Goal: Task Accomplishment & Management: Use online tool/utility

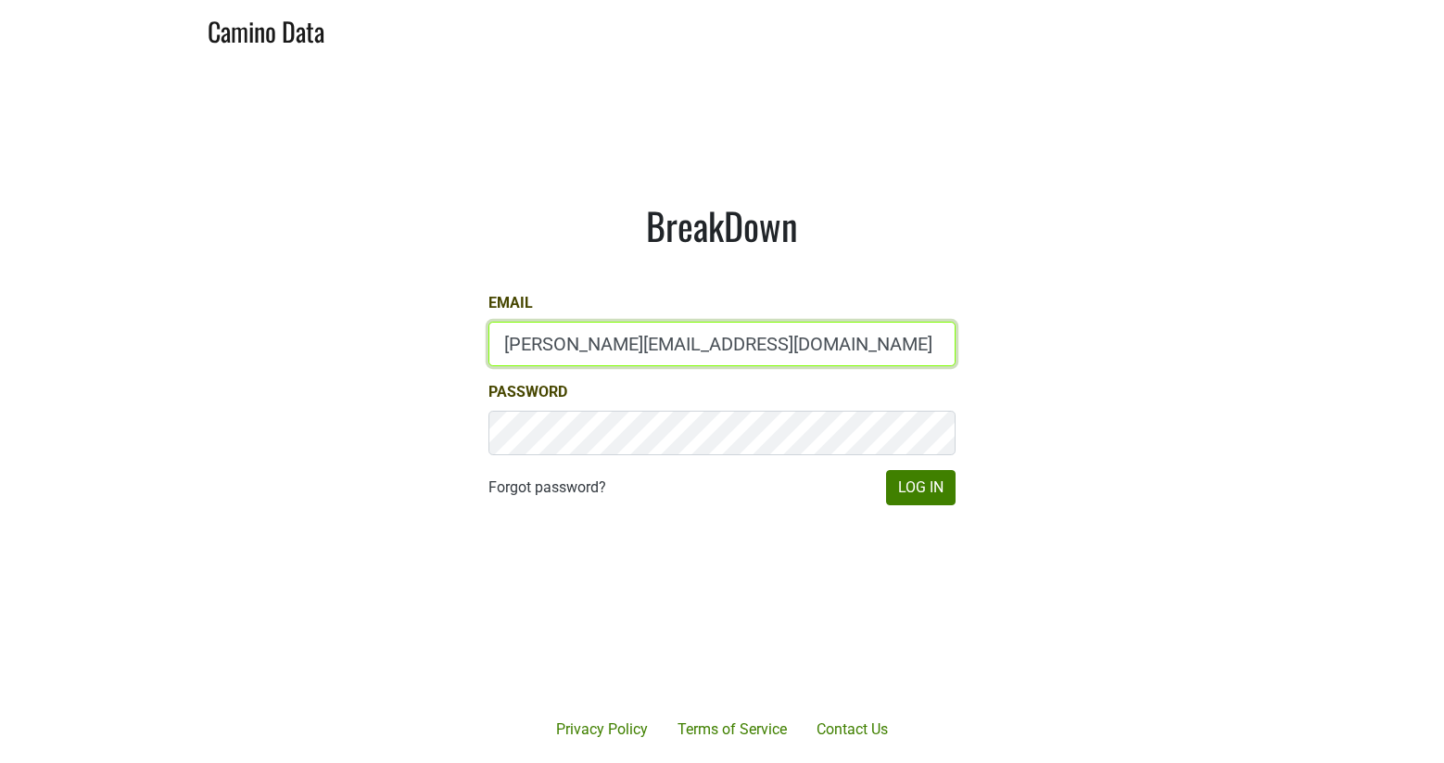
click at [652, 341] on input "anne@poewines.com" at bounding box center [721, 344] width 467 height 44
type input "anne@mommenpop.com"
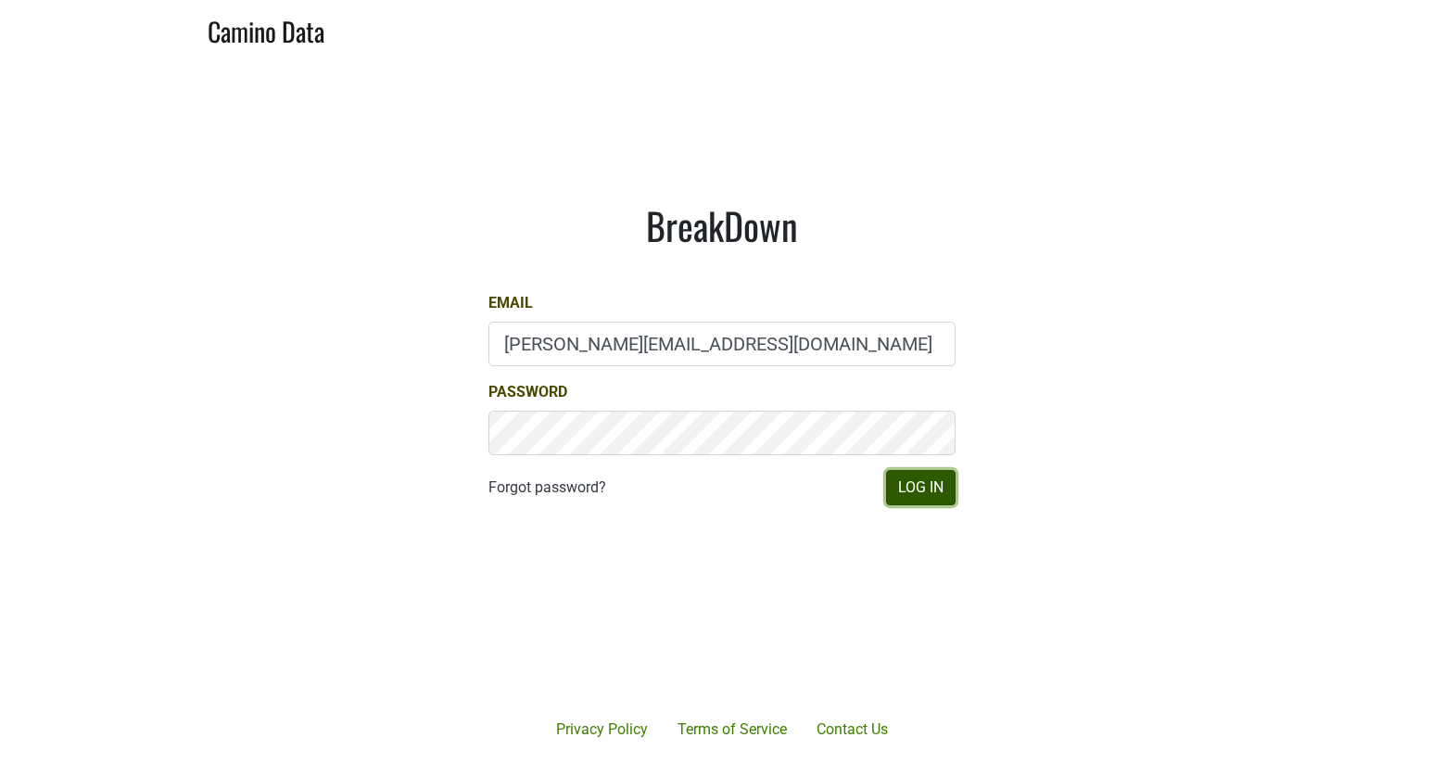
click at [918, 497] on button "Log In" at bounding box center [921, 487] width 70 height 35
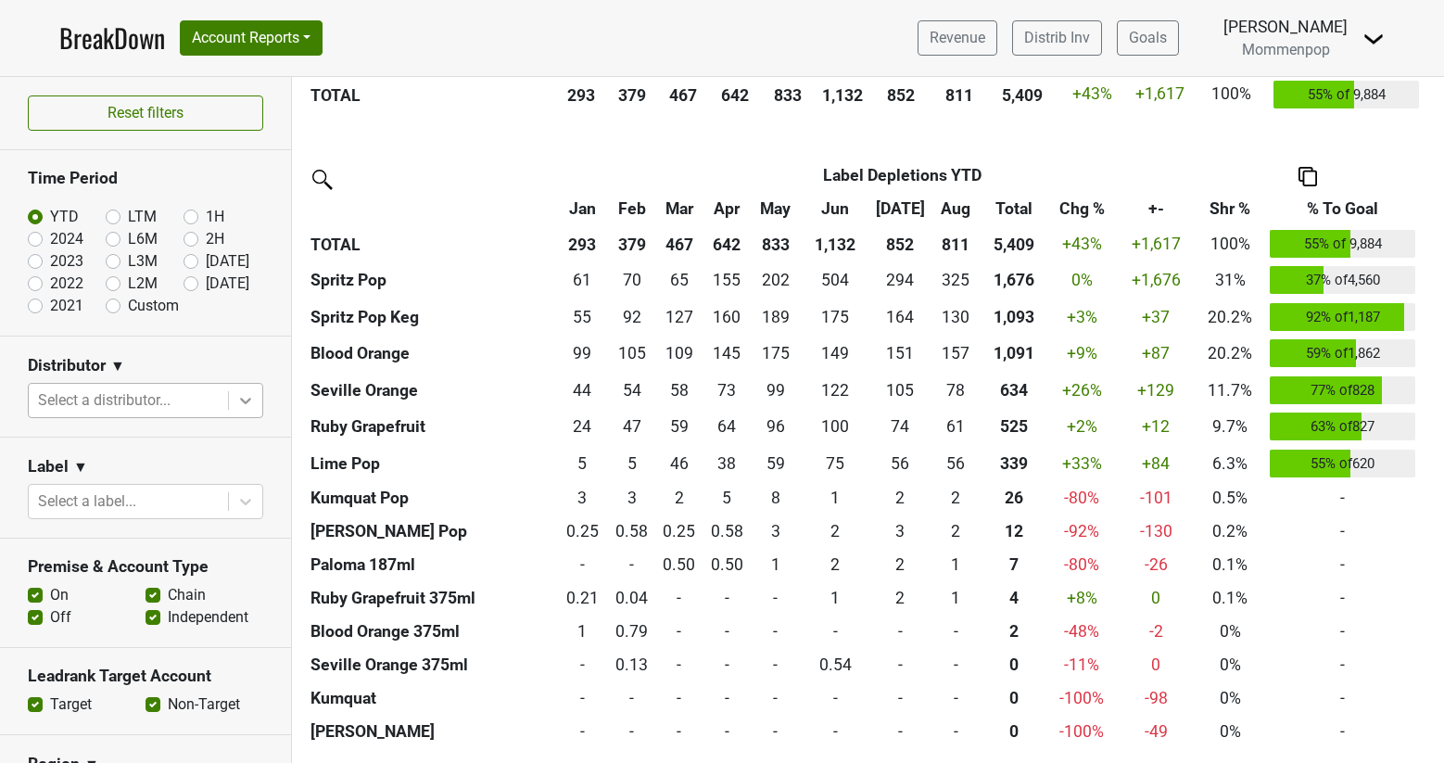
click at [236, 401] on icon at bounding box center [245, 400] width 19 height 19
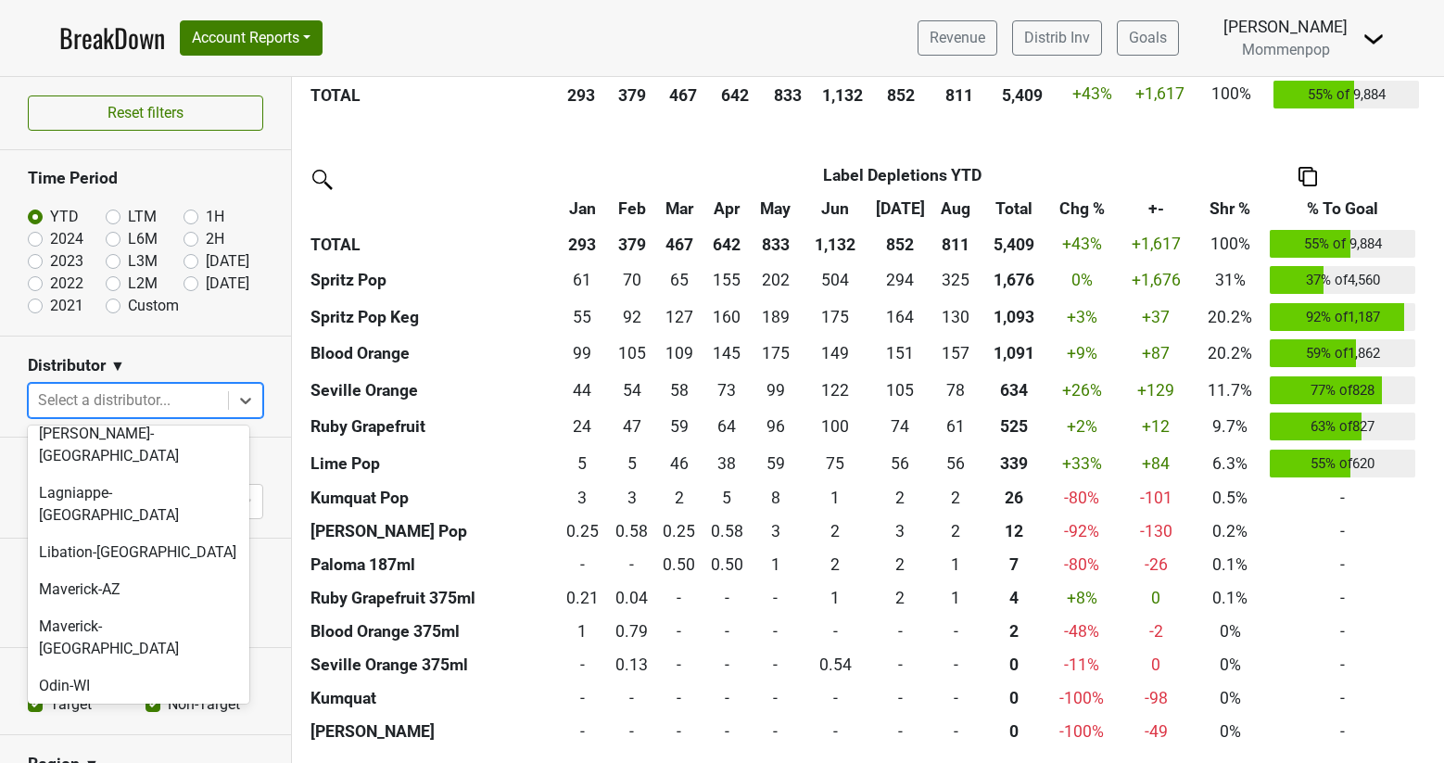
scroll to position [398, 0]
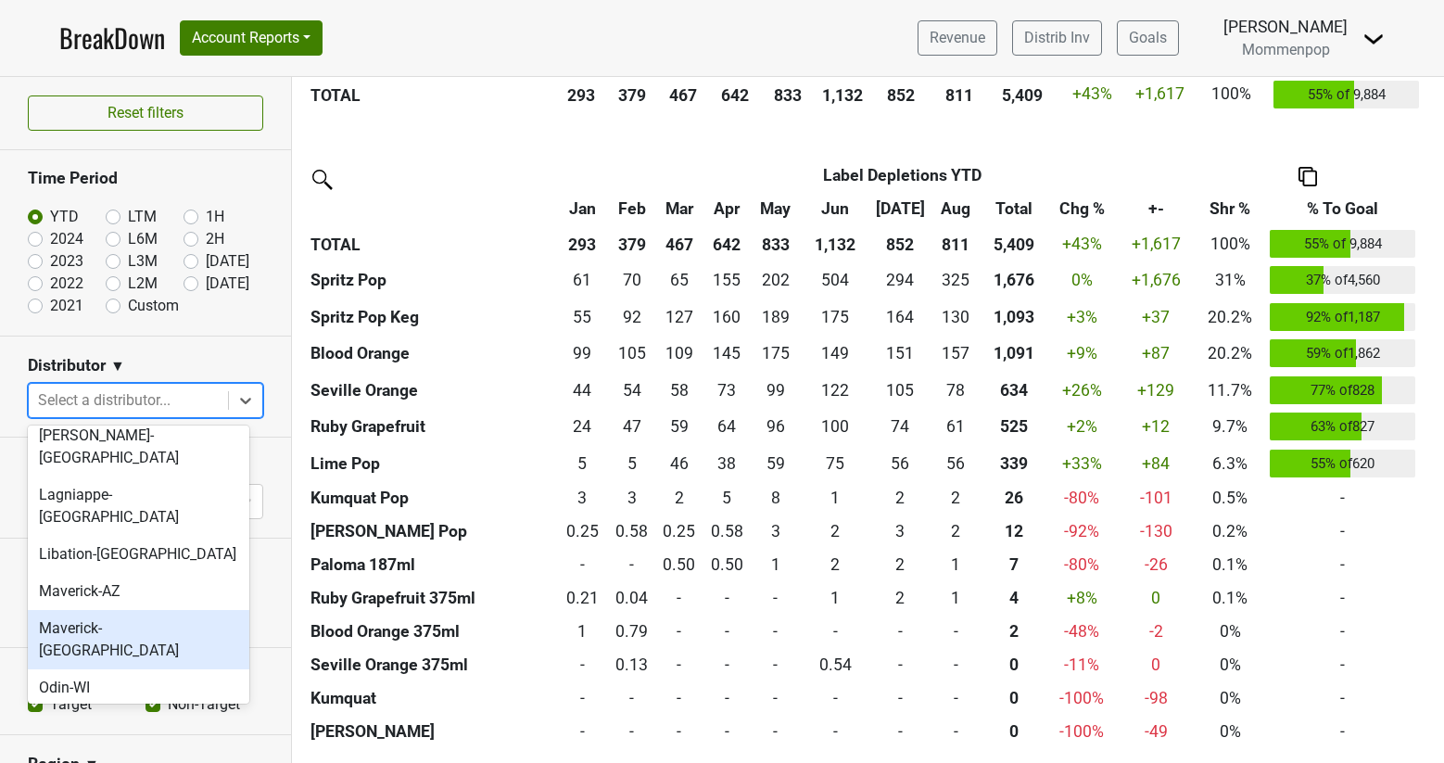
click at [97, 610] on div "Maverick-[GEOGRAPHIC_DATA]" at bounding box center [138, 639] width 221 height 59
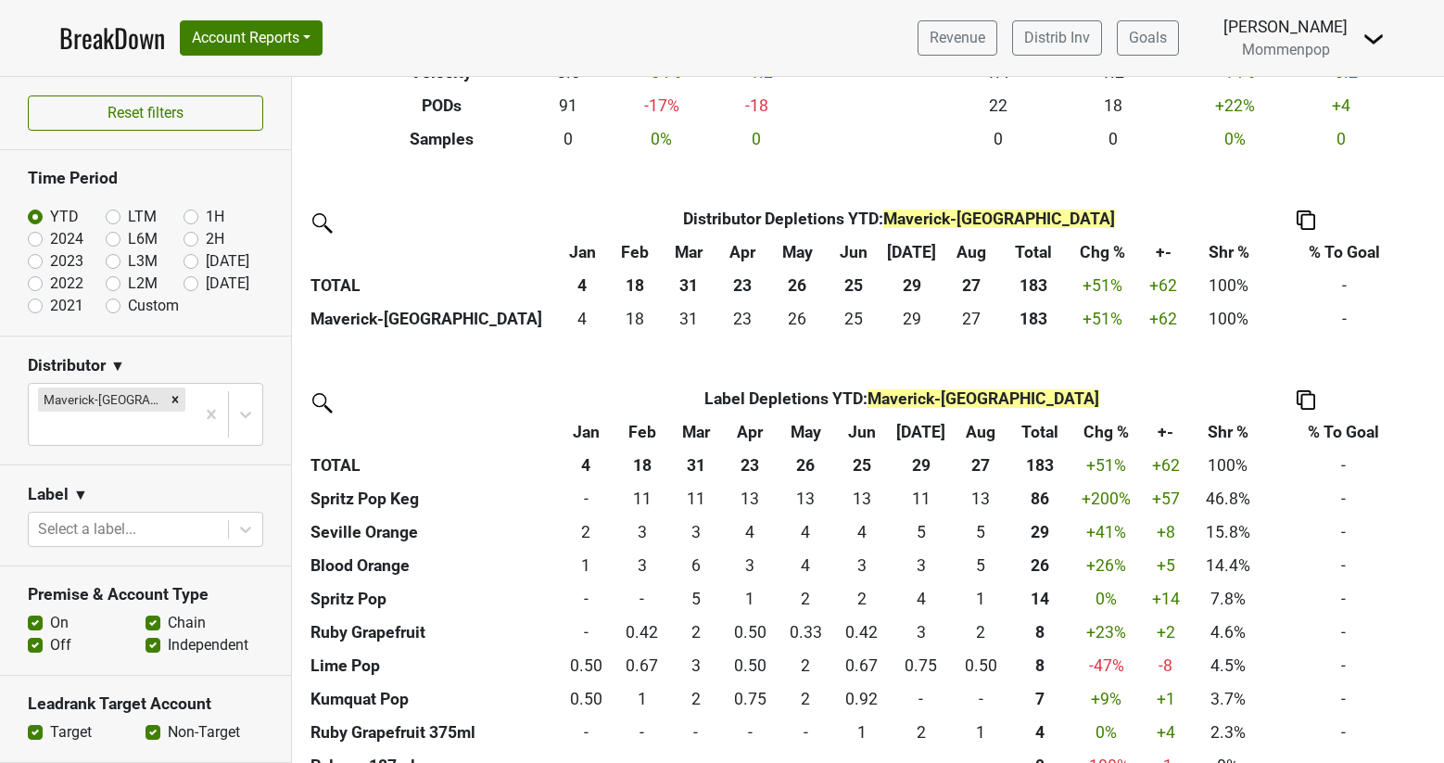
scroll to position [410, 0]
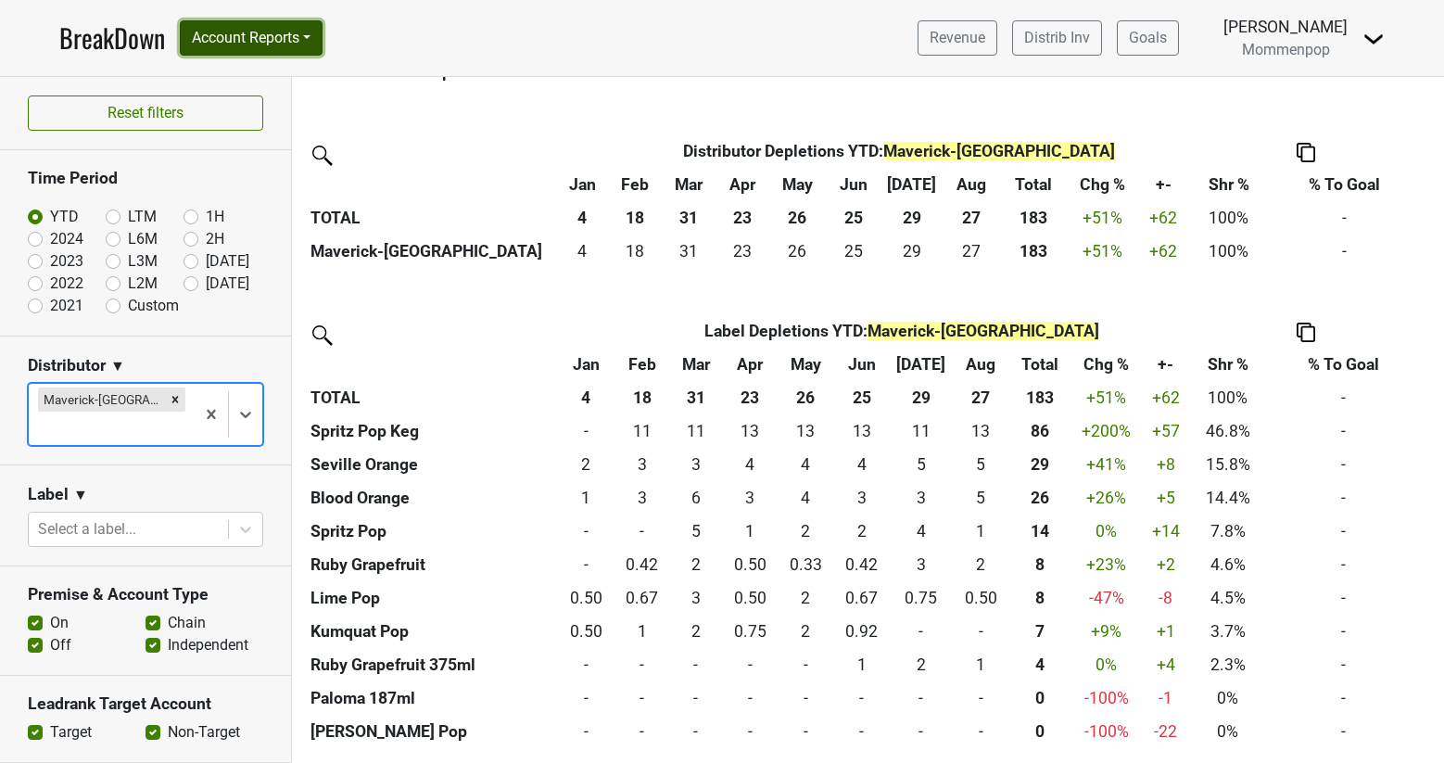
click at [296, 41] on button "Account Reports" at bounding box center [251, 37] width 143 height 35
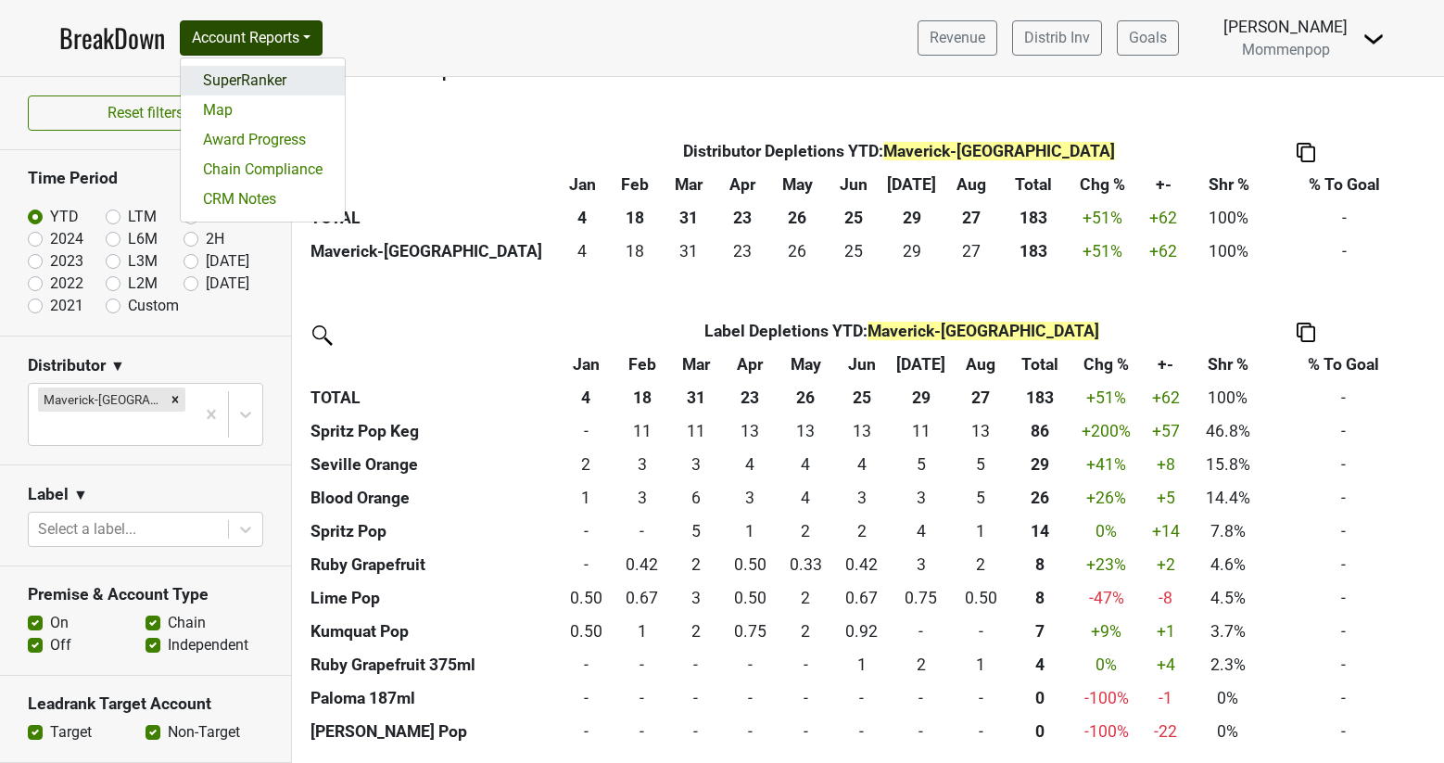
click at [294, 90] on link "SuperRanker" at bounding box center [263, 81] width 164 height 30
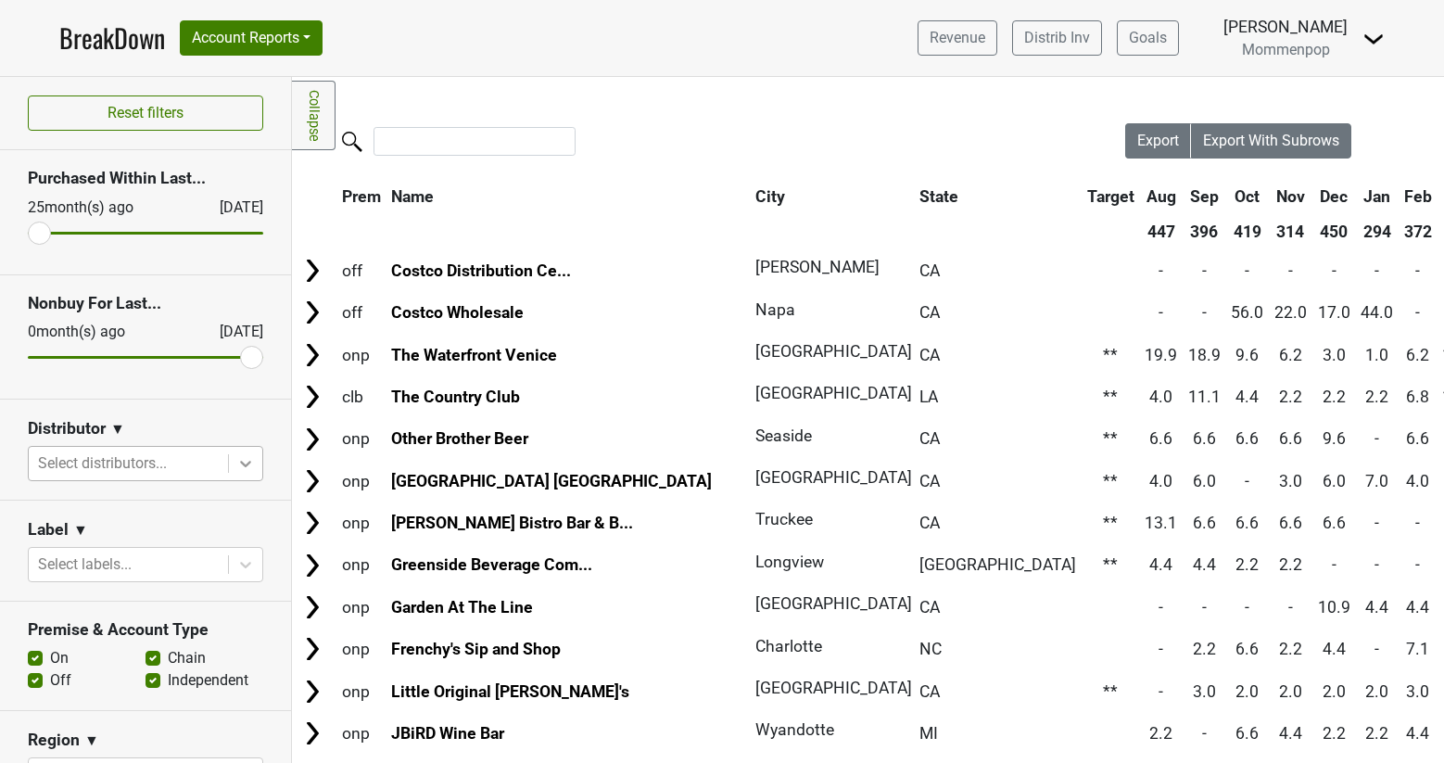
click at [236, 469] on icon at bounding box center [245, 463] width 19 height 19
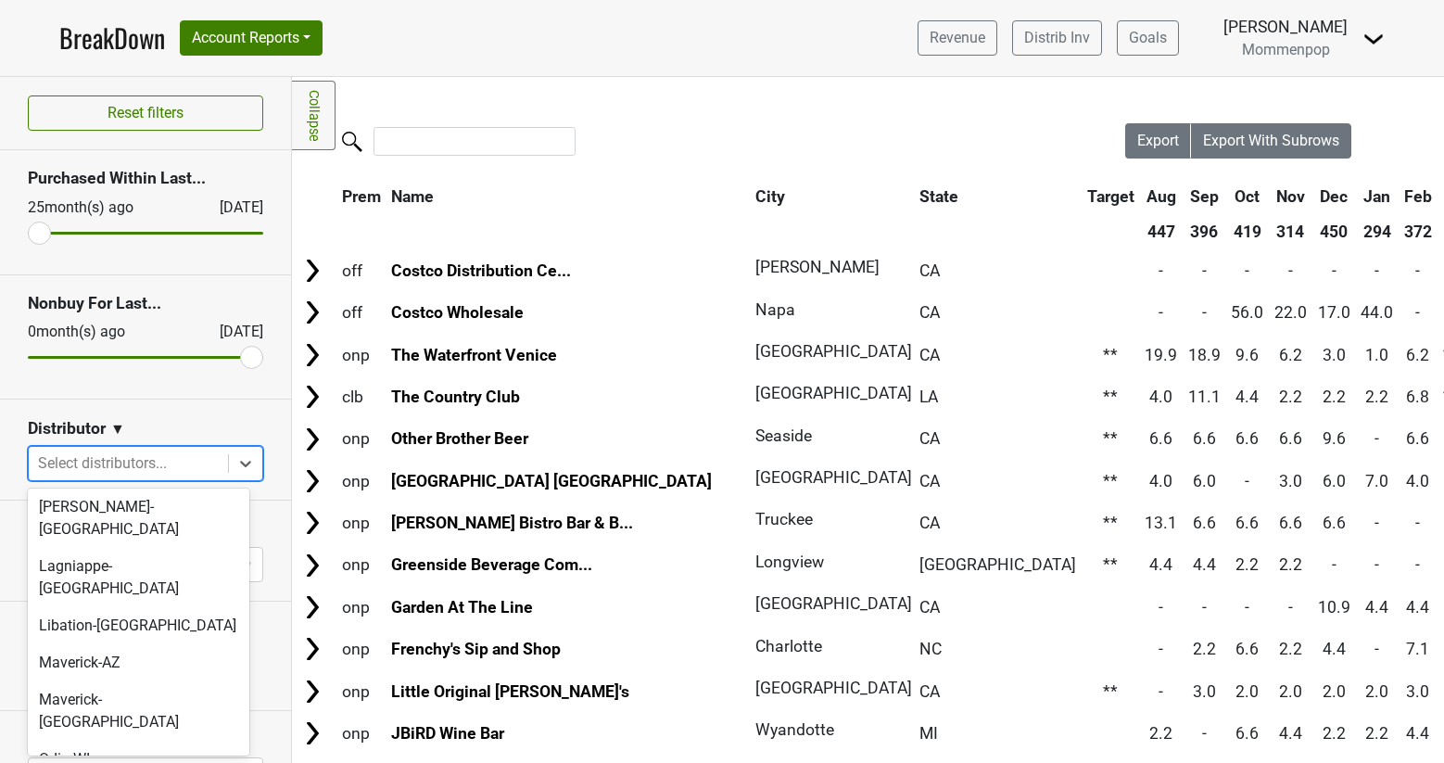
scroll to position [246, 0]
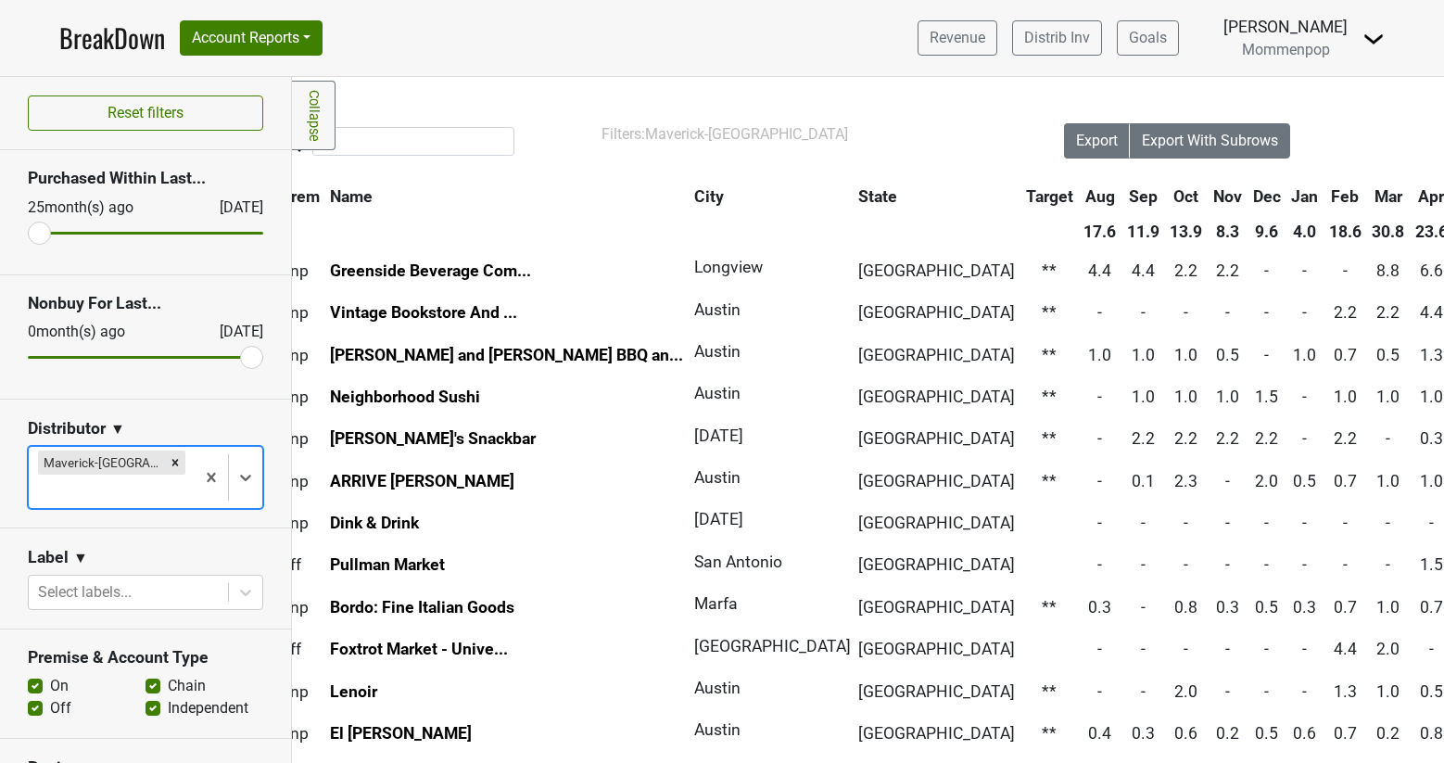
scroll to position [0, 0]
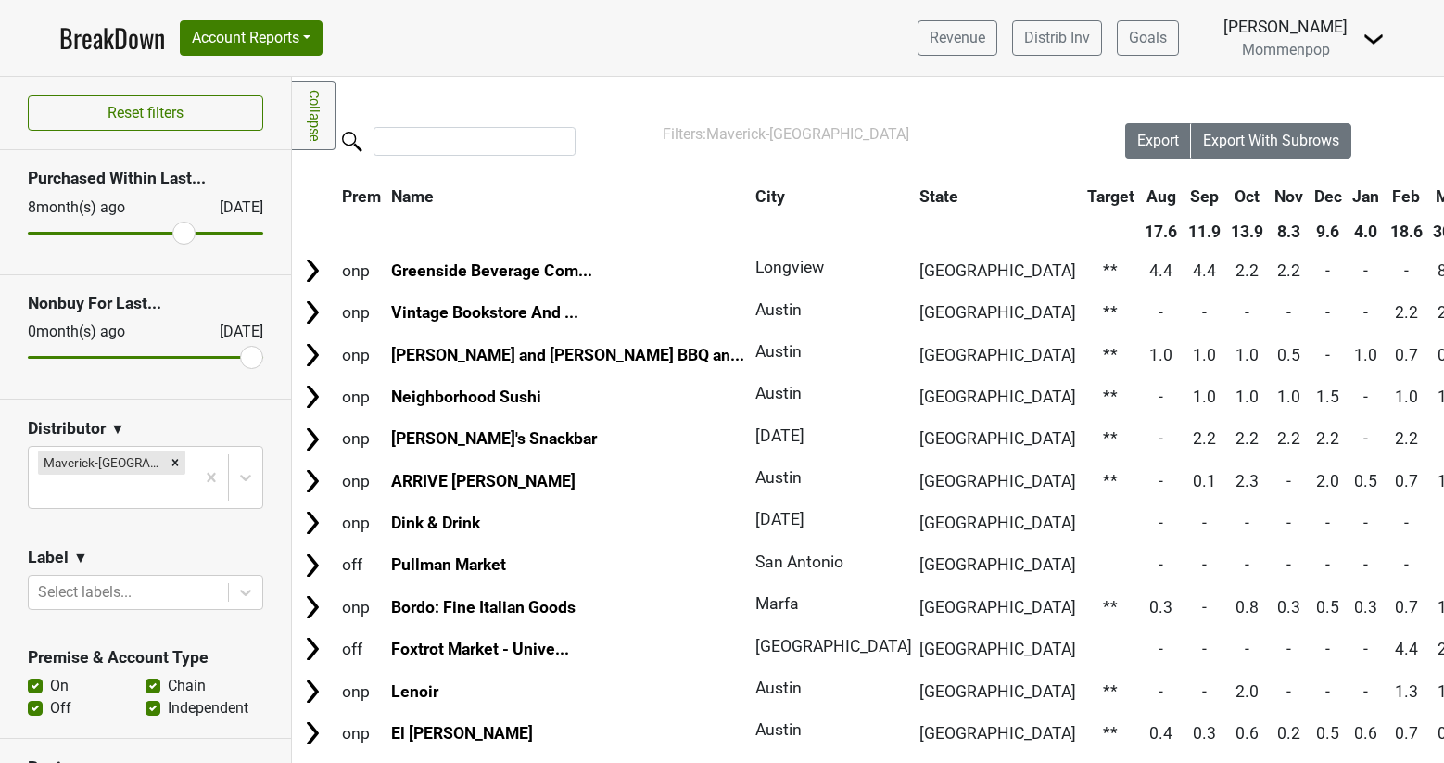
drag, startPoint x: 35, startPoint y: 228, endPoint x: 175, endPoint y: 221, distance: 140.1
type input "8"
click at [175, 232] on input "range" at bounding box center [145, 233] width 235 height 3
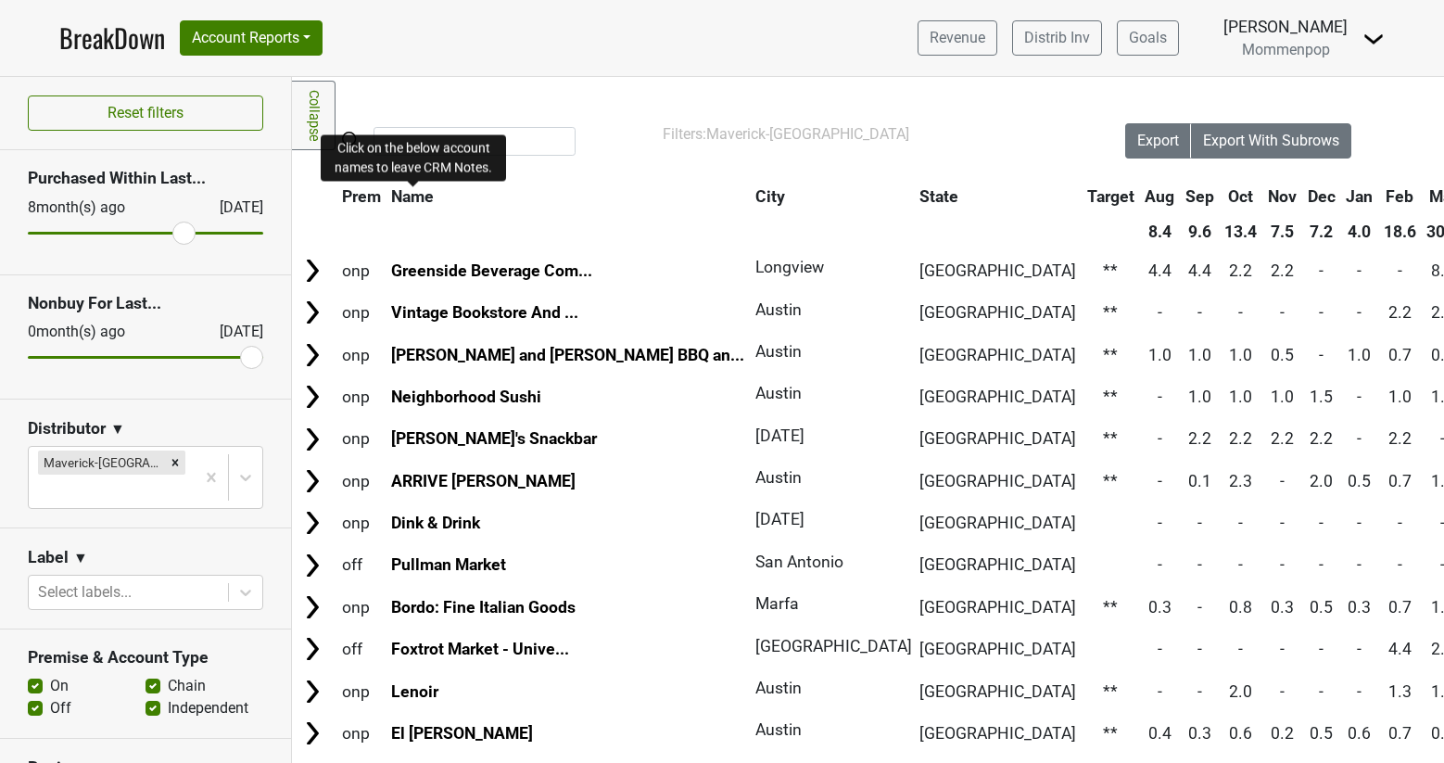
click at [414, 189] on span "Name" at bounding box center [412, 196] width 43 height 19
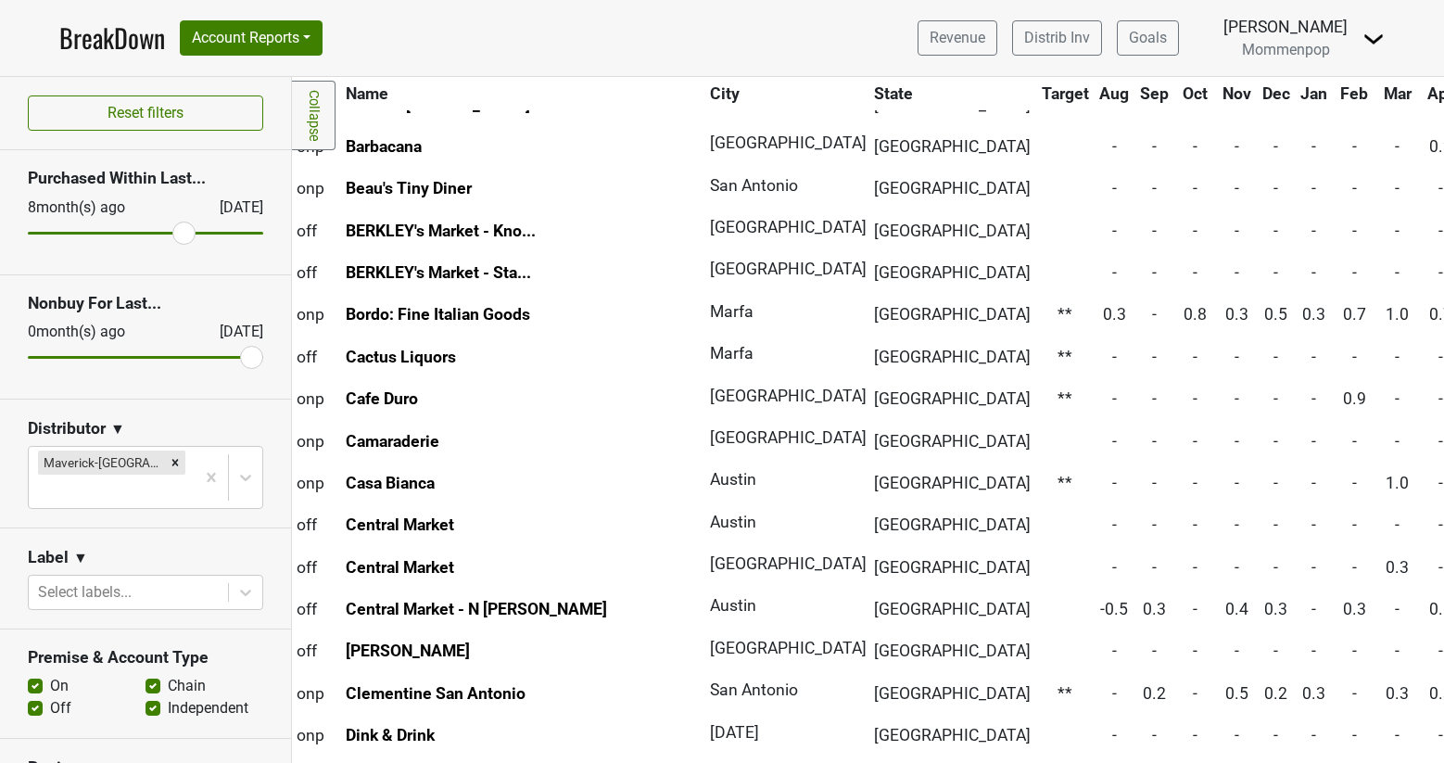
scroll to position [250, 100]
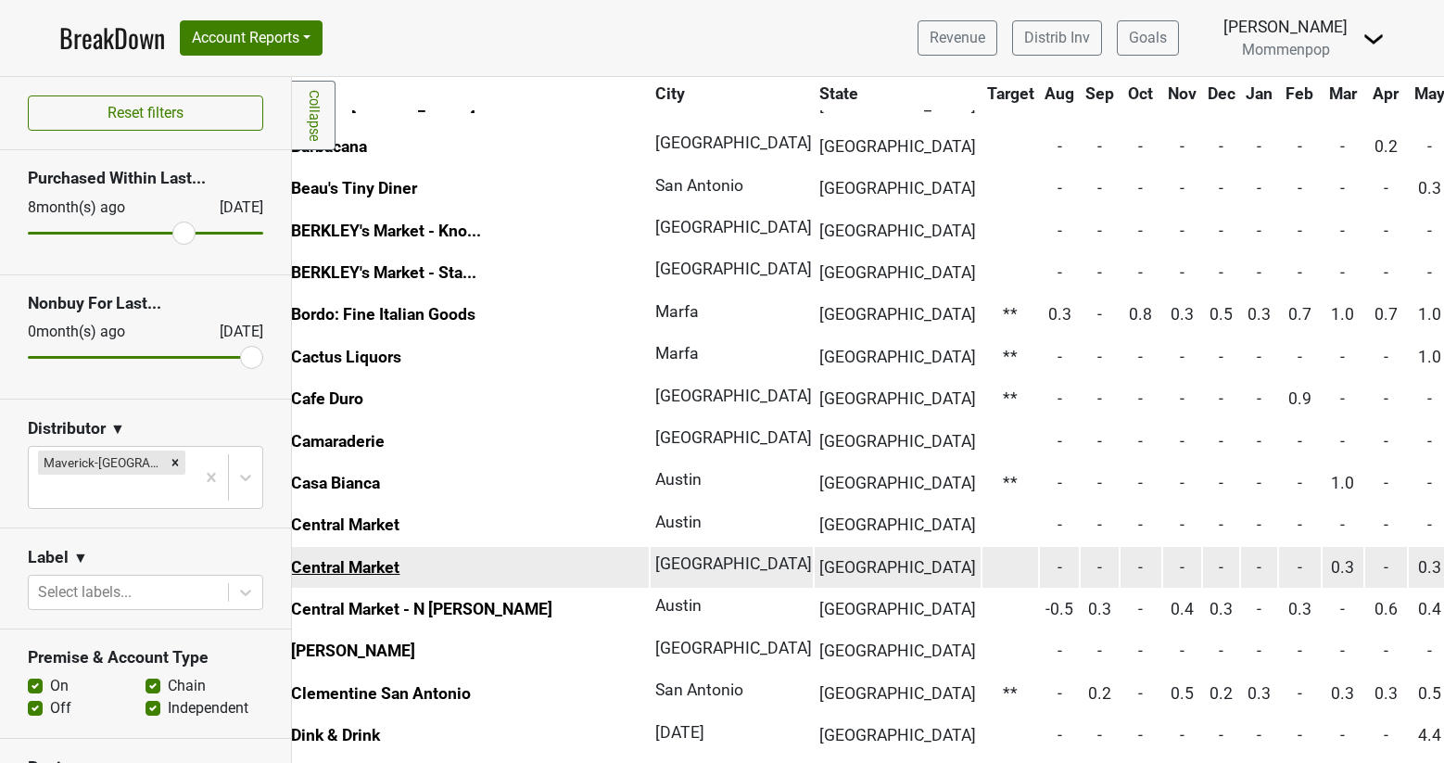
click at [311, 563] on link "Central Market" at bounding box center [345, 567] width 108 height 19
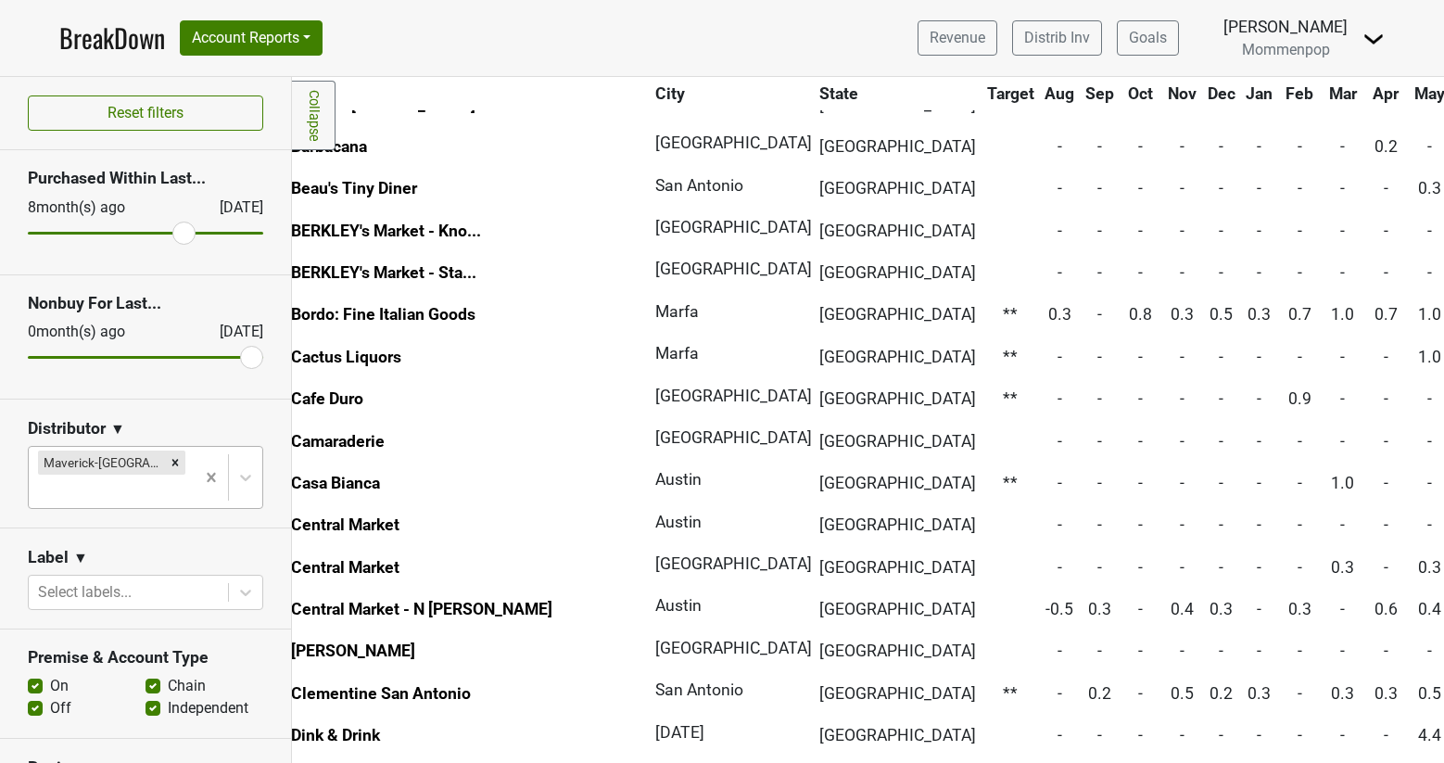
scroll to position [0, 0]
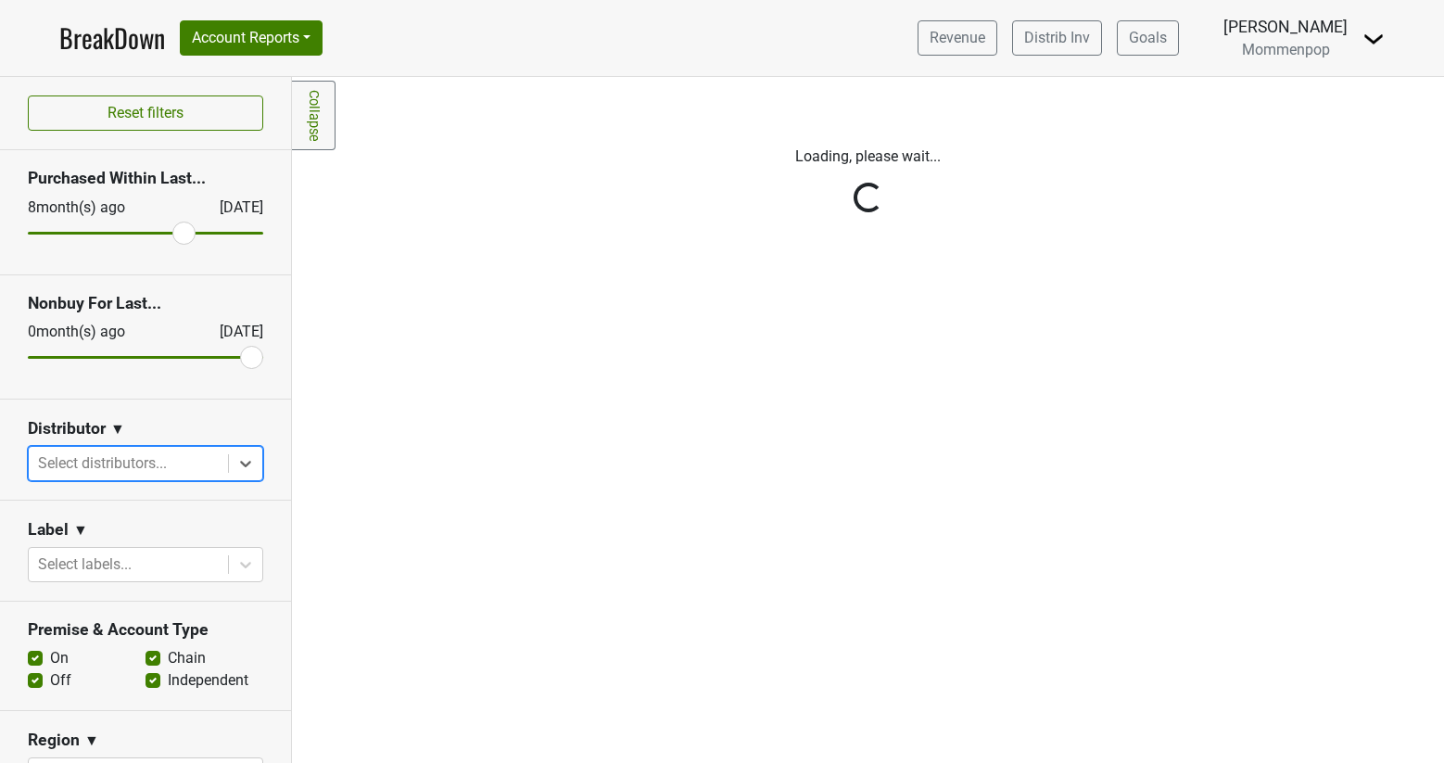
click at [133, 465] on div "Reset filters Purchased Within Last... 8 month(s) ago Sep '25 Nonbuy For Last..…" at bounding box center [146, 420] width 292 height 686
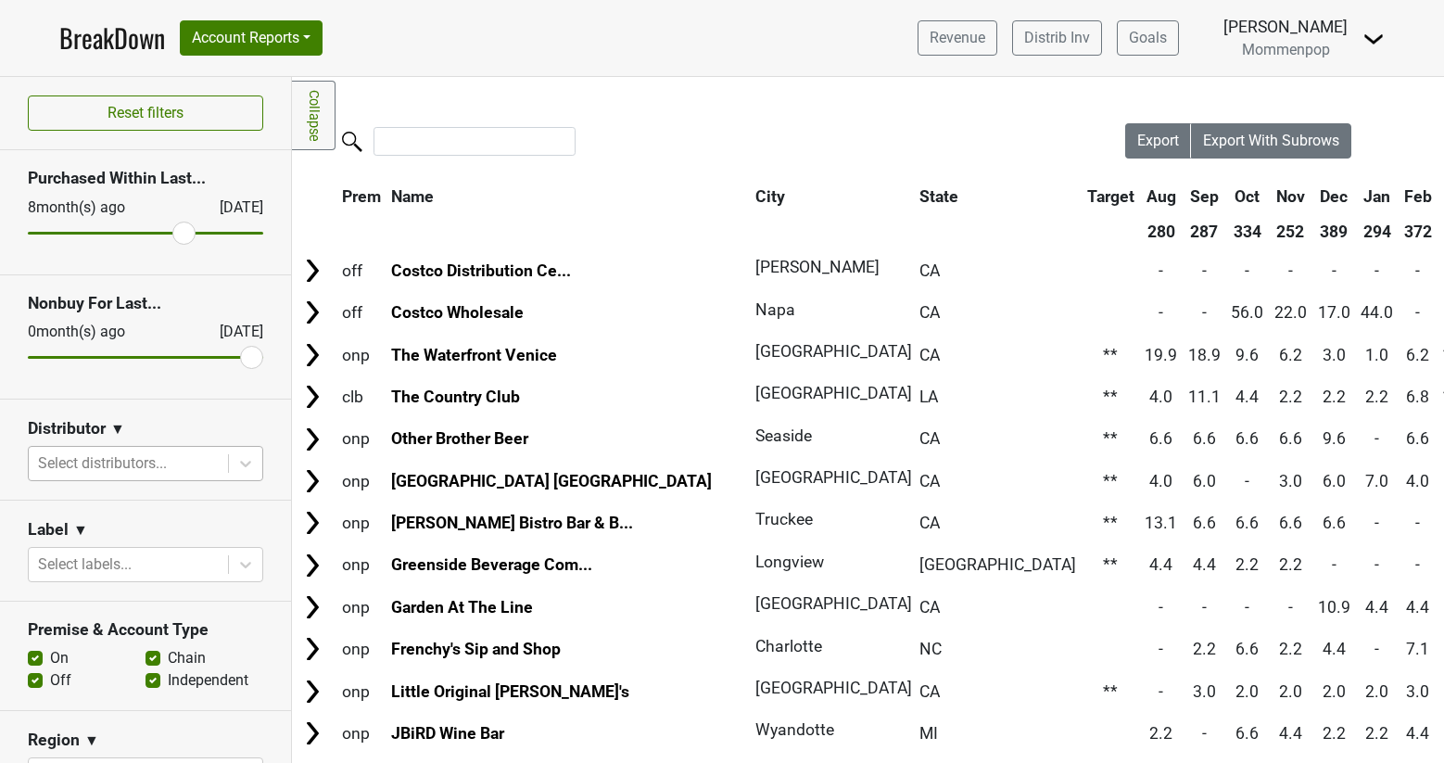
click at [133, 465] on div at bounding box center [128, 463] width 181 height 26
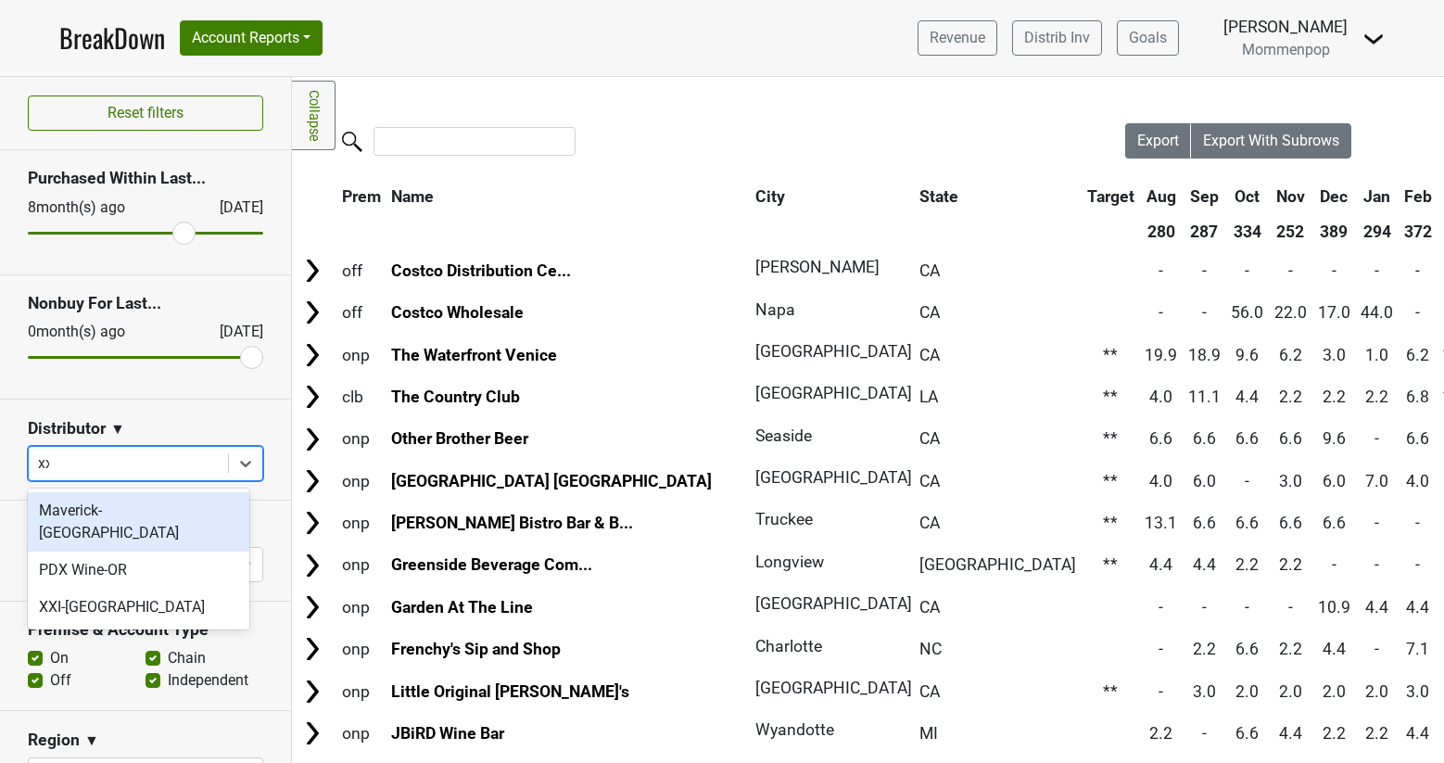
type input "xxi"
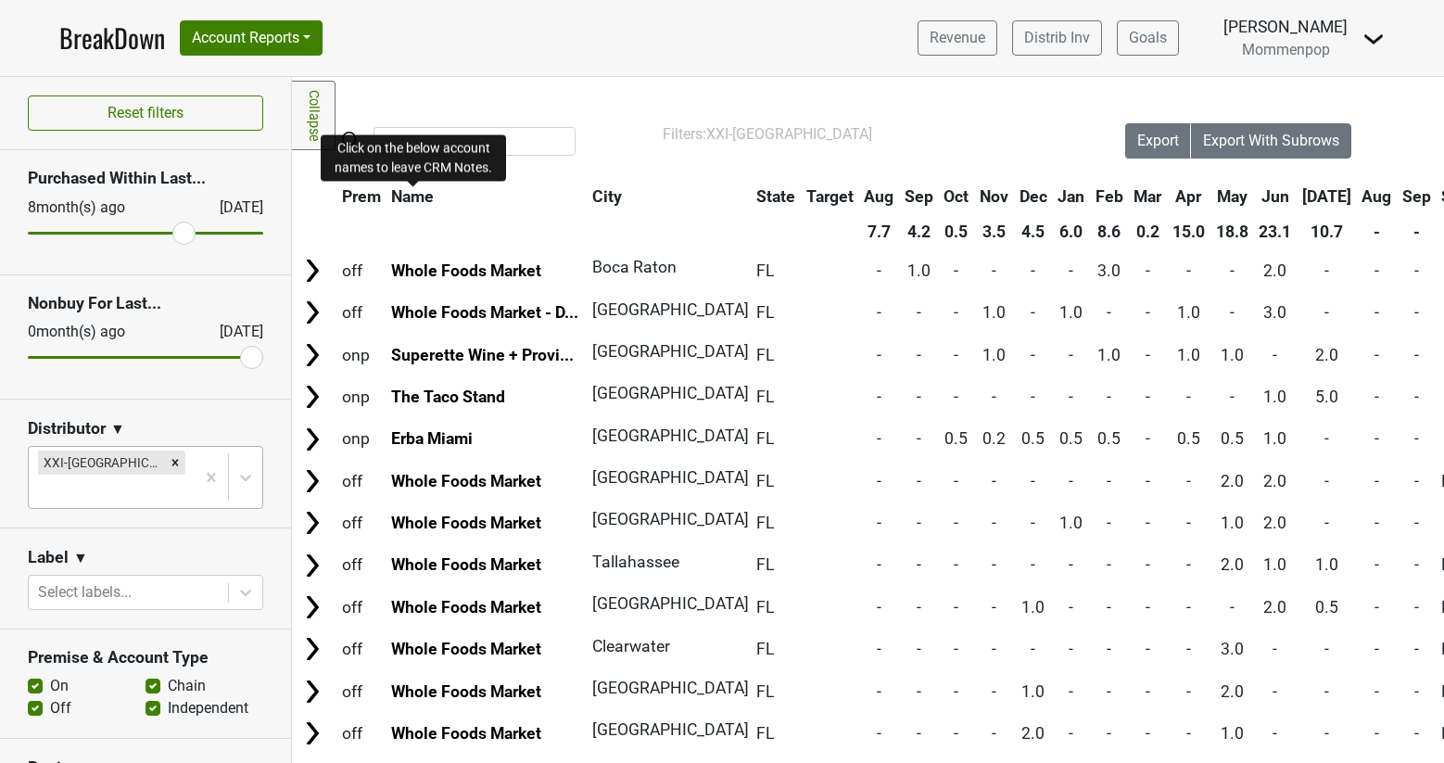
click at [424, 196] on span "Name" at bounding box center [412, 196] width 43 height 19
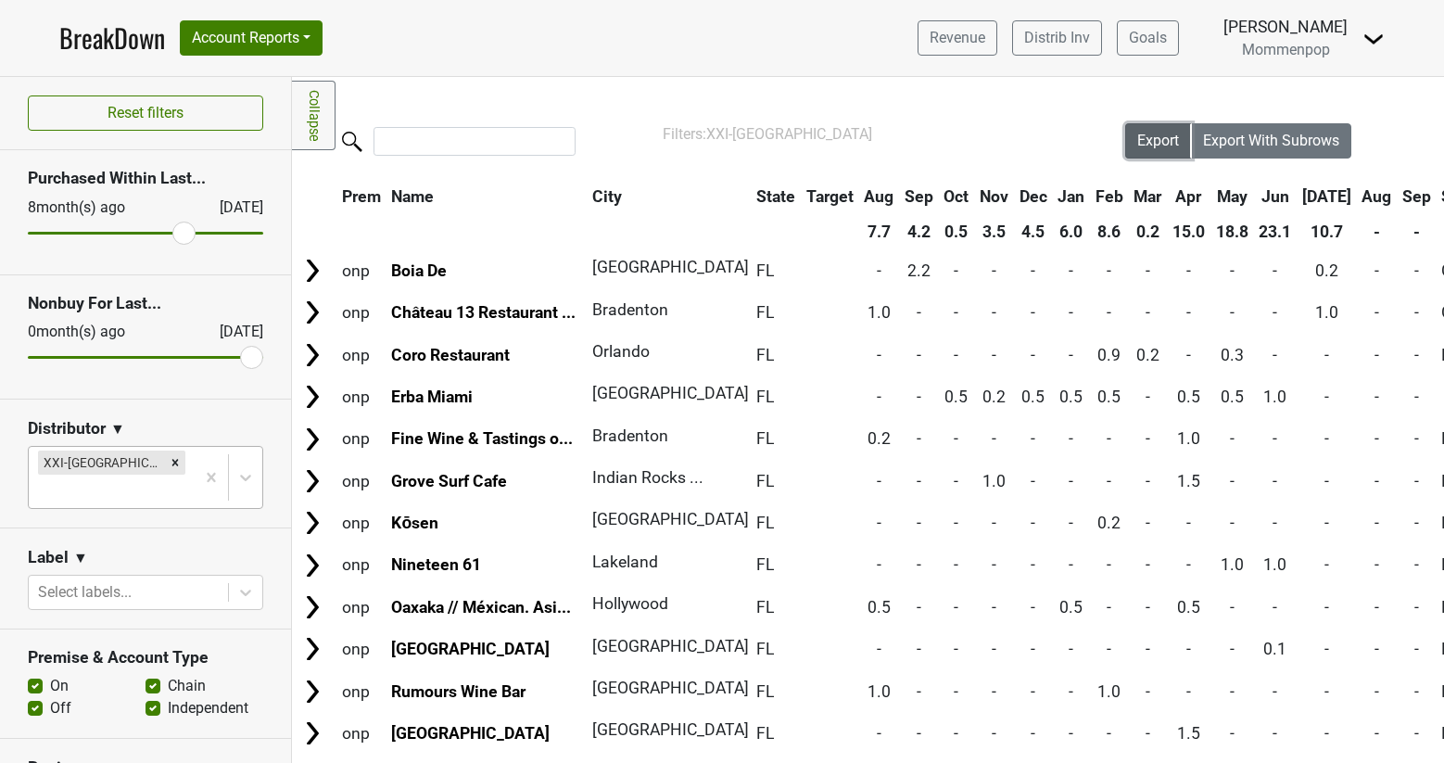
click at [1146, 143] on span "Export" at bounding box center [1158, 141] width 42 height 18
click at [118, 44] on link "BreakDown" at bounding box center [112, 38] width 106 height 39
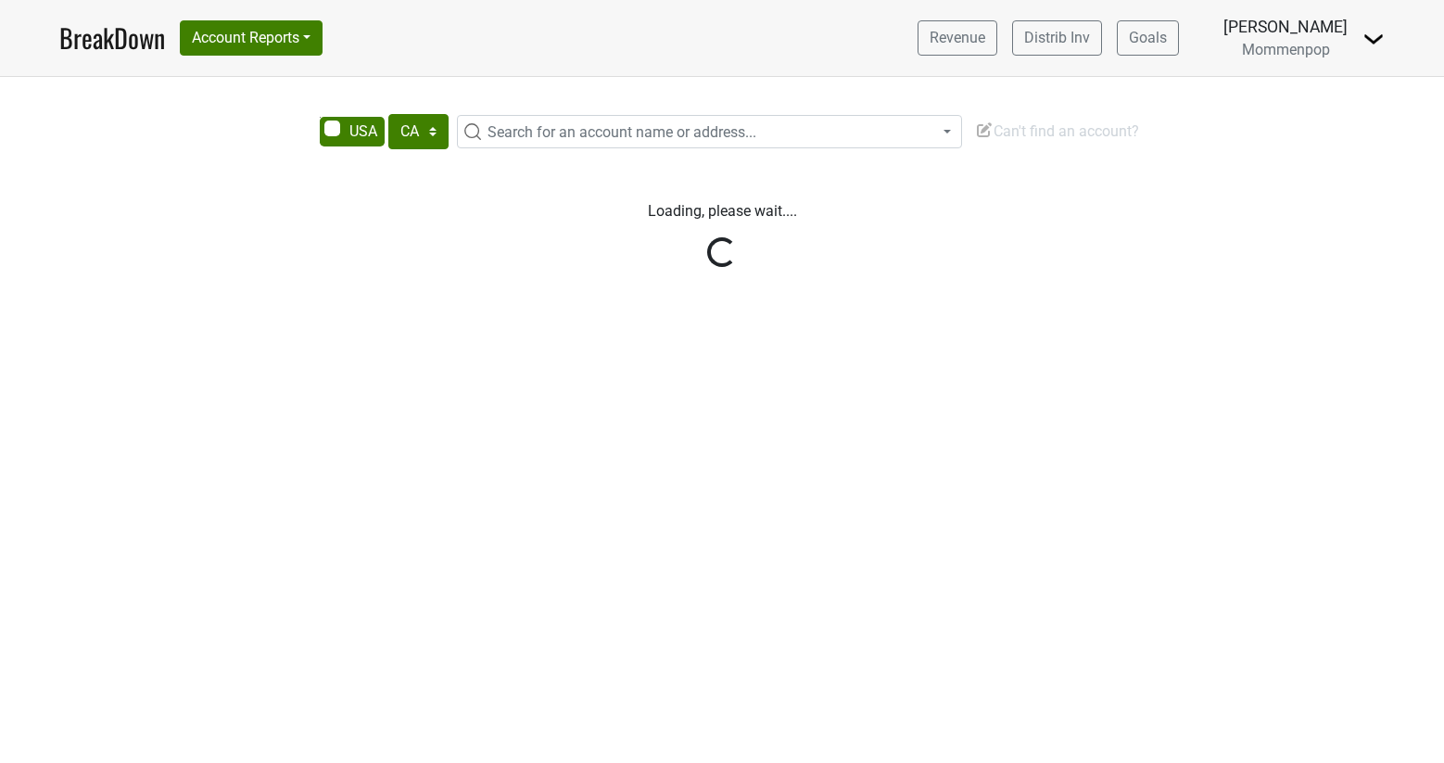
select select "CA"
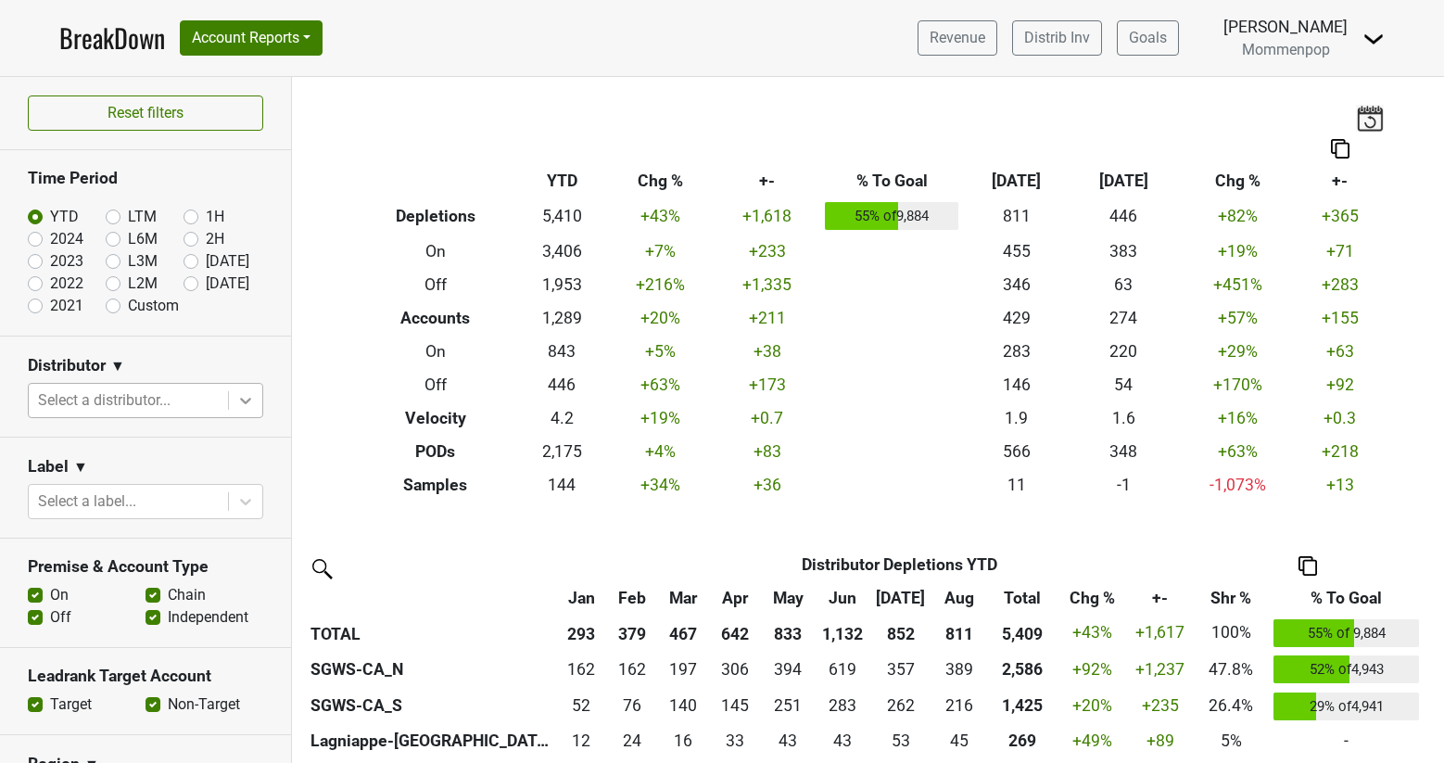
click at [237, 400] on icon at bounding box center [245, 400] width 19 height 19
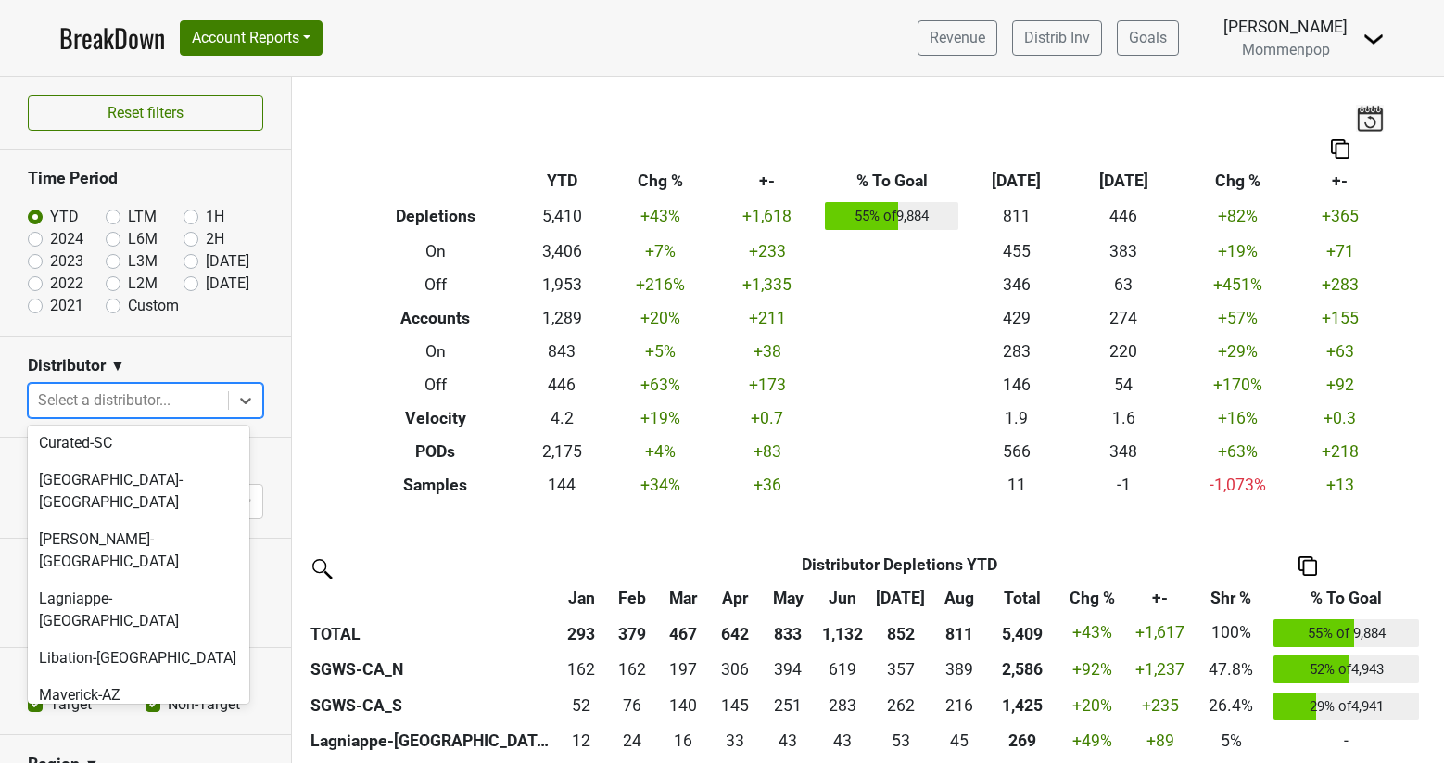
scroll to position [619, 0]
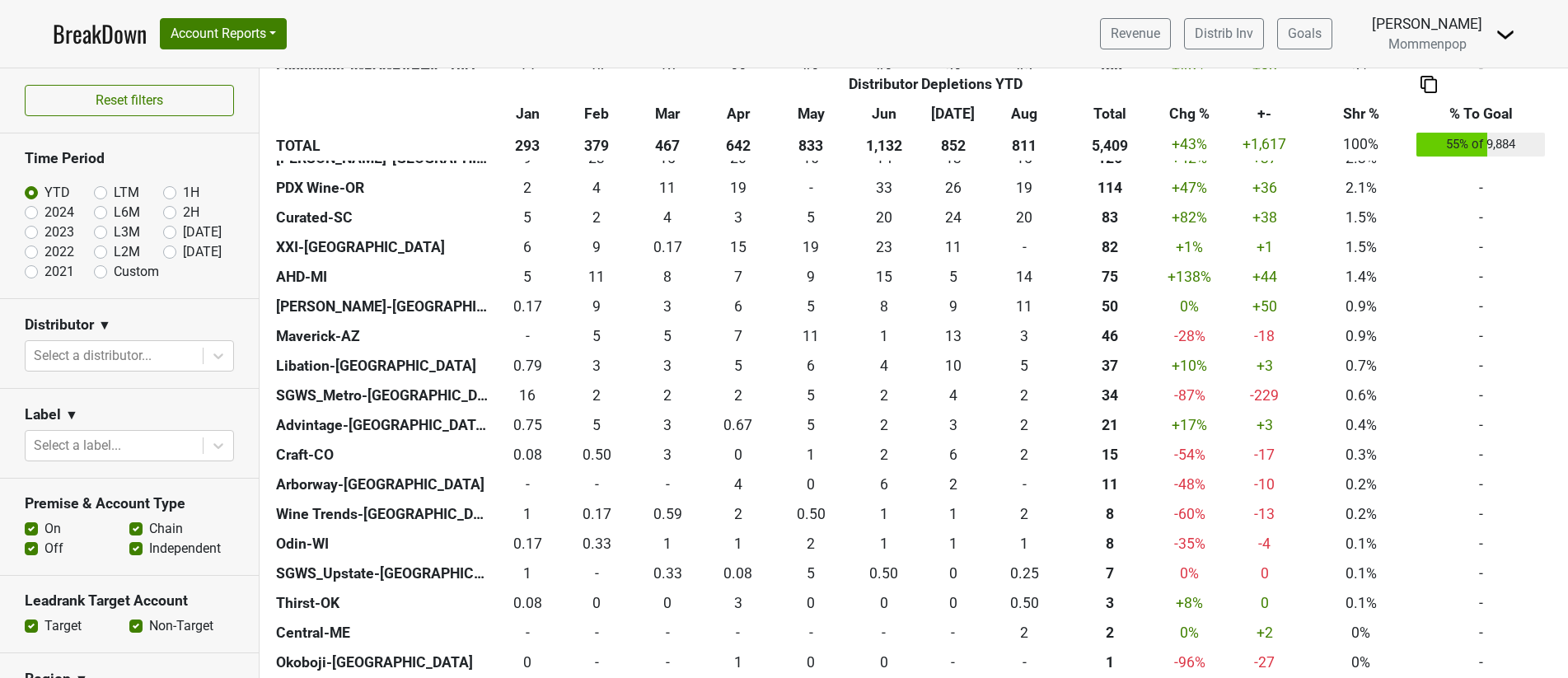
scroll to position [573, 0]
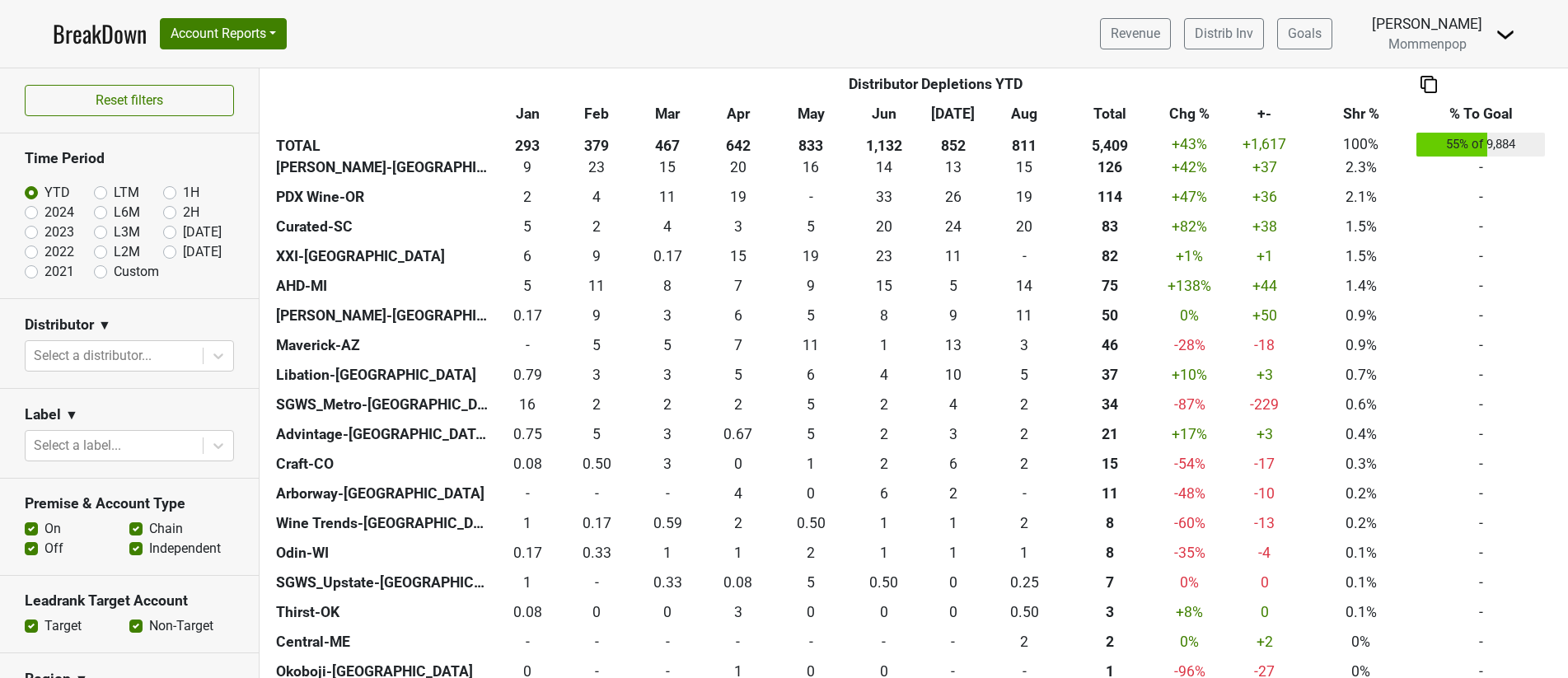
click at [1505, 36] on img at bounding box center [1505, 35] width 20 height 20
click at [1452, 112] on link "Logout" at bounding box center [1449, 120] width 130 height 27
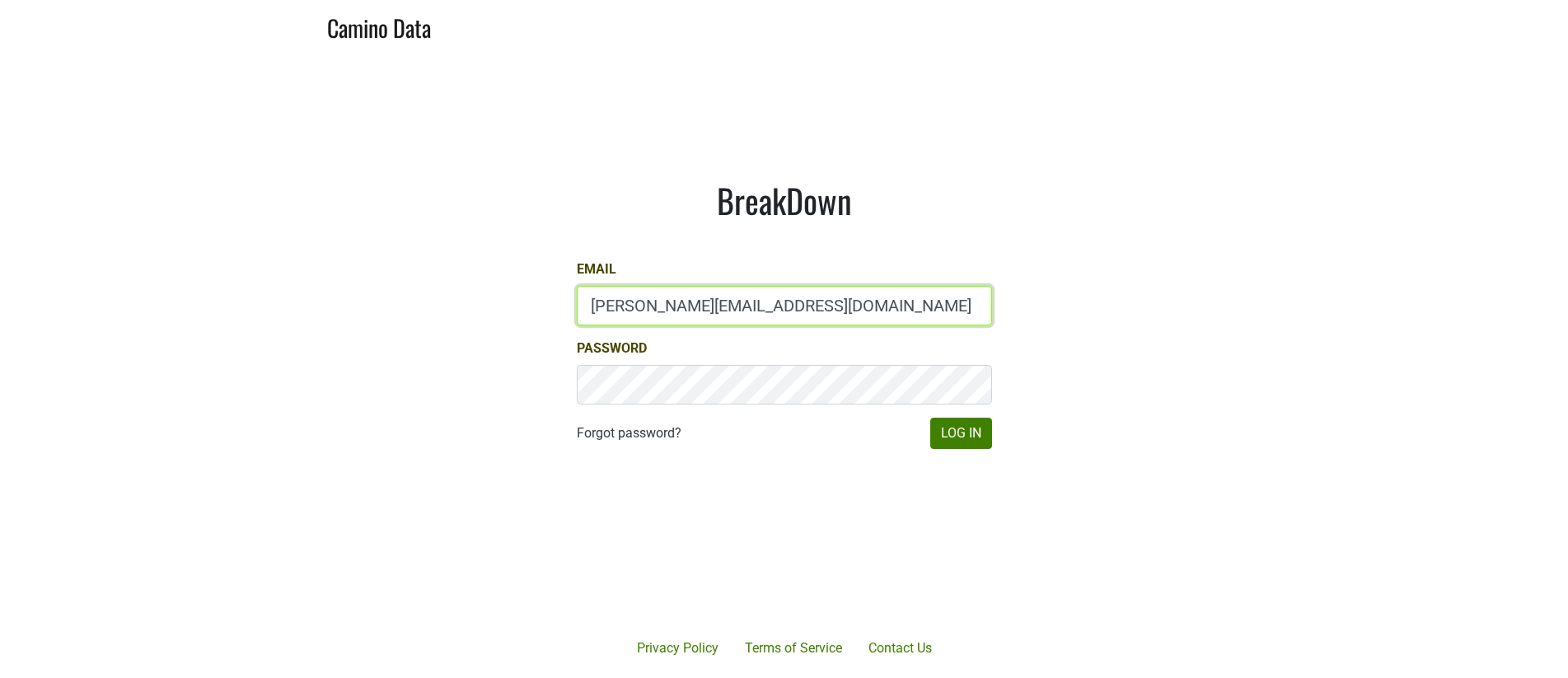
click at [726, 318] on input "[PERSON_NAME][EMAIL_ADDRESS][DOMAIN_NAME]" at bounding box center [784, 306] width 415 height 39
type input "[PERSON_NAME][EMAIL_ADDRESS][DOMAIN_NAME]"
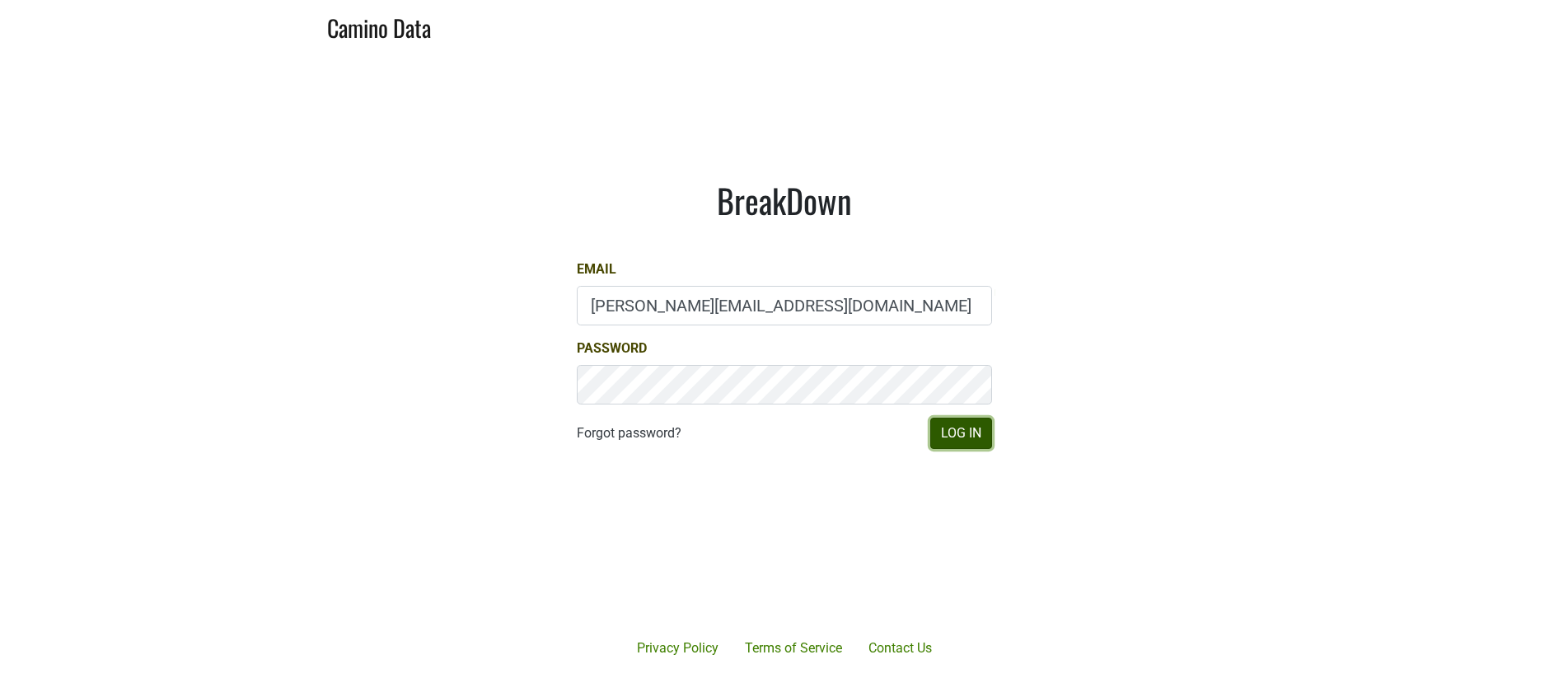
click at [973, 427] on button "Log In" at bounding box center [961, 433] width 62 height 31
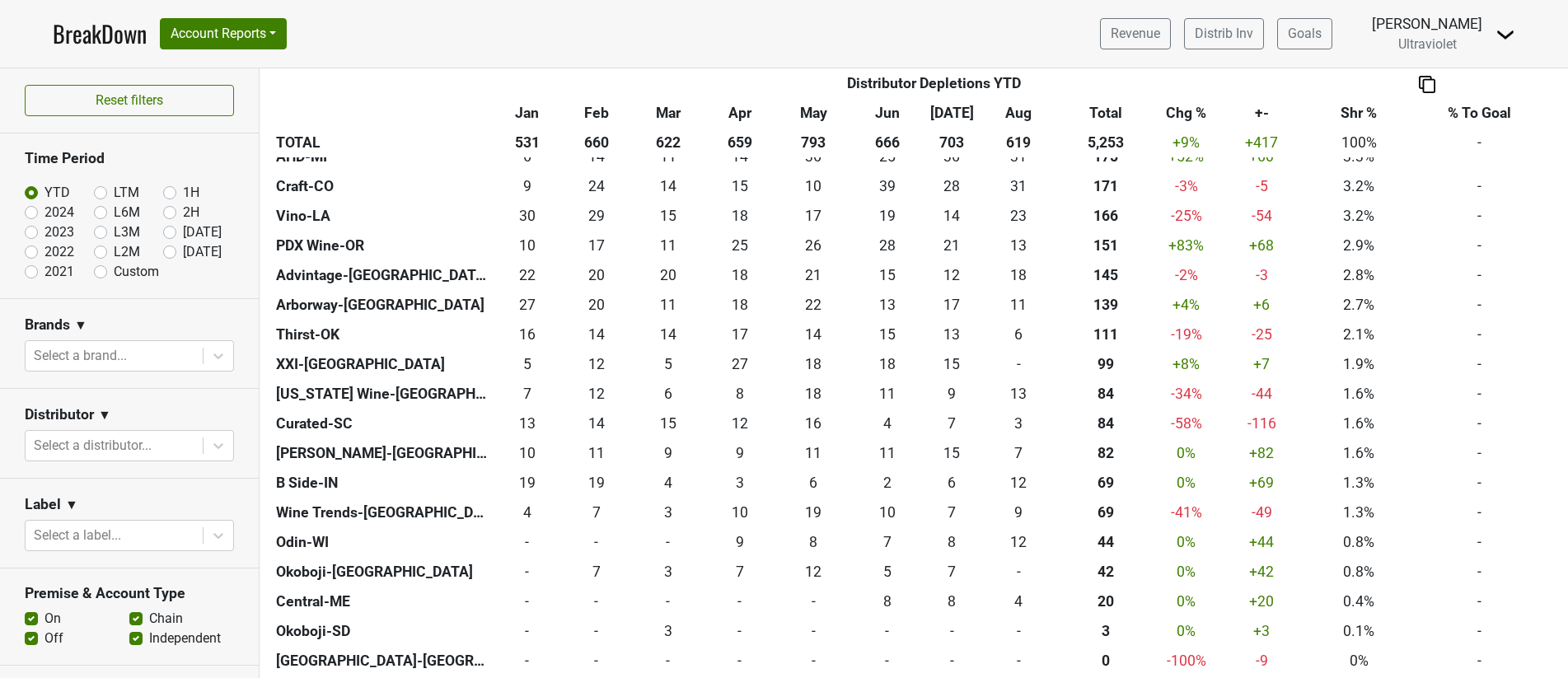
scroll to position [632, 0]
